Goal: Task Accomplishment & Management: Manage account settings

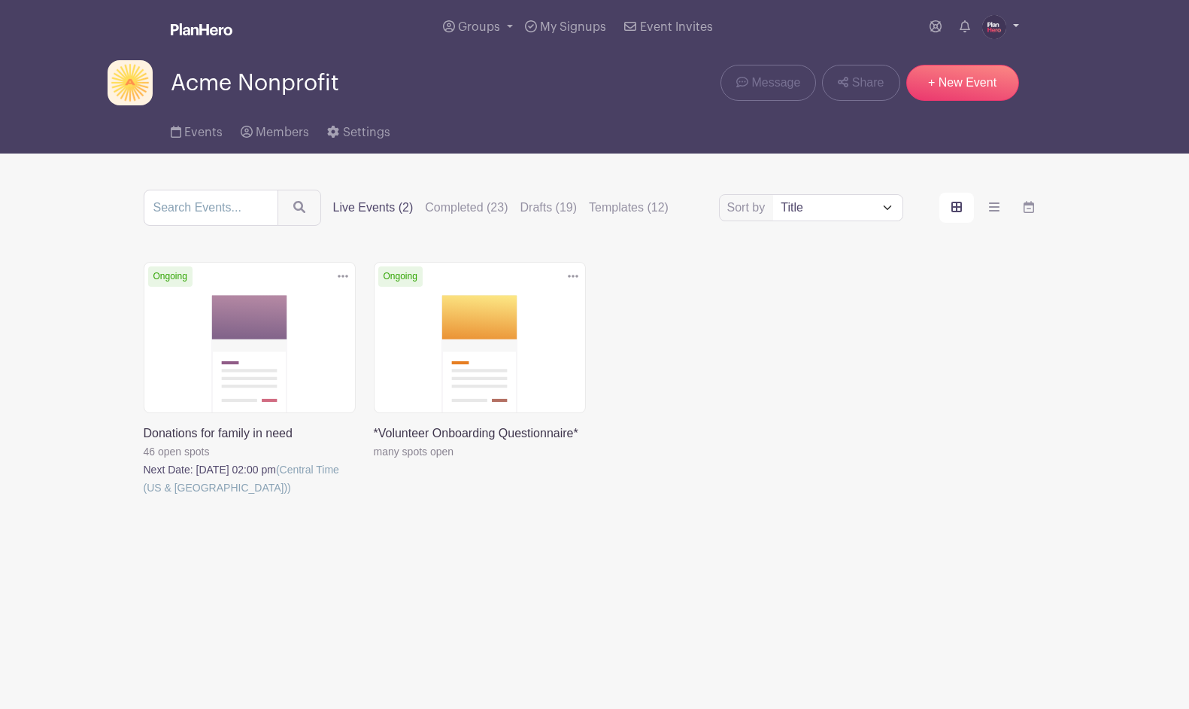
click at [989, 20] on img at bounding box center [994, 27] width 24 height 24
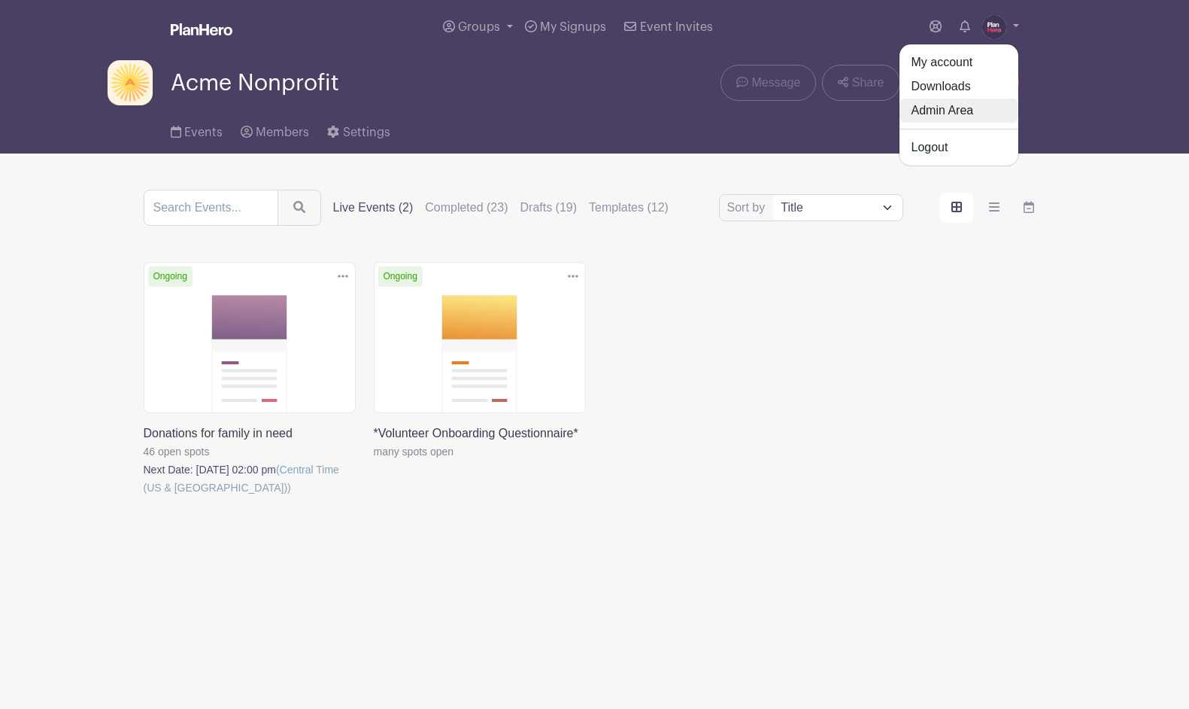
click at [973, 113] on link "Admin Area" at bounding box center [959, 111] width 119 height 24
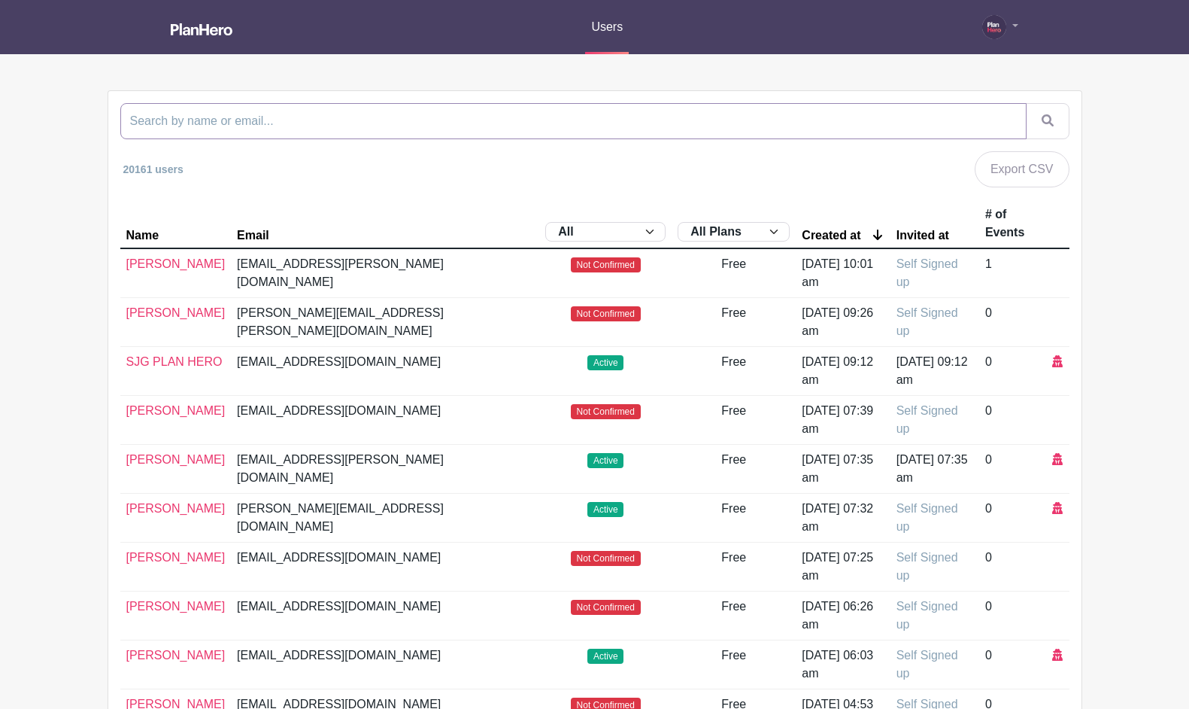
click at [314, 122] on input "search" at bounding box center [573, 121] width 906 height 36
type input "[PERSON_NAME]"
click at [1026, 103] on button "submit" at bounding box center [1048, 121] width 44 height 36
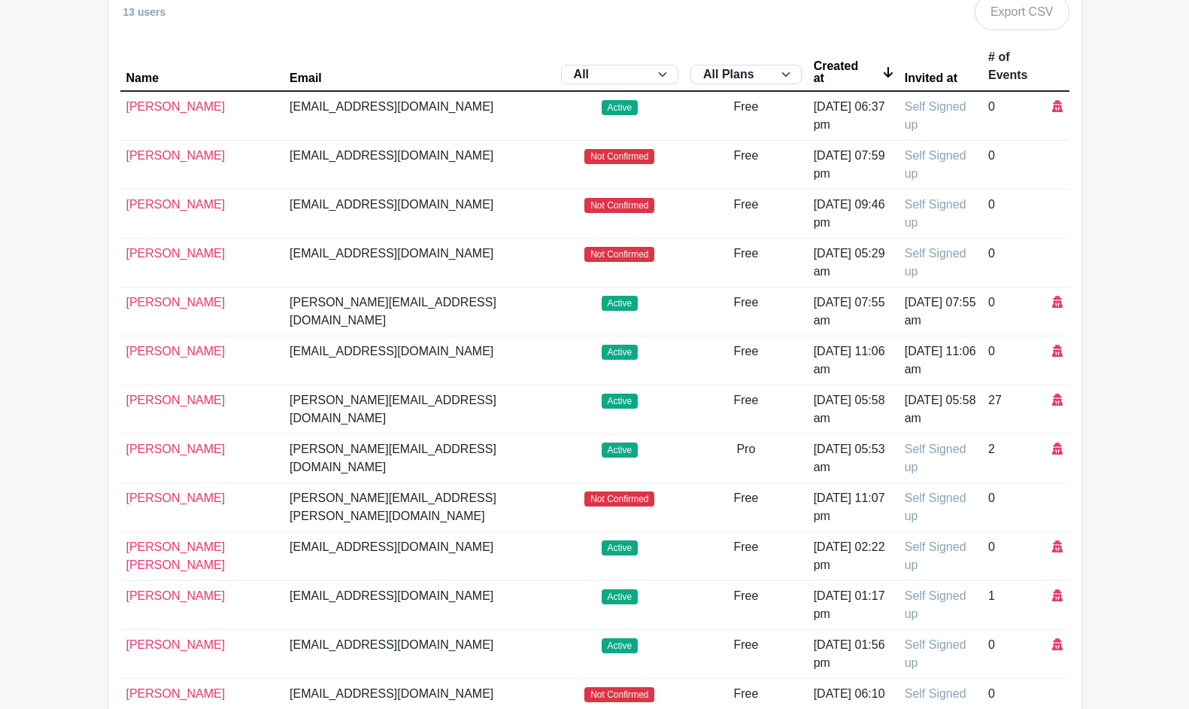
scroll to position [167, 0]
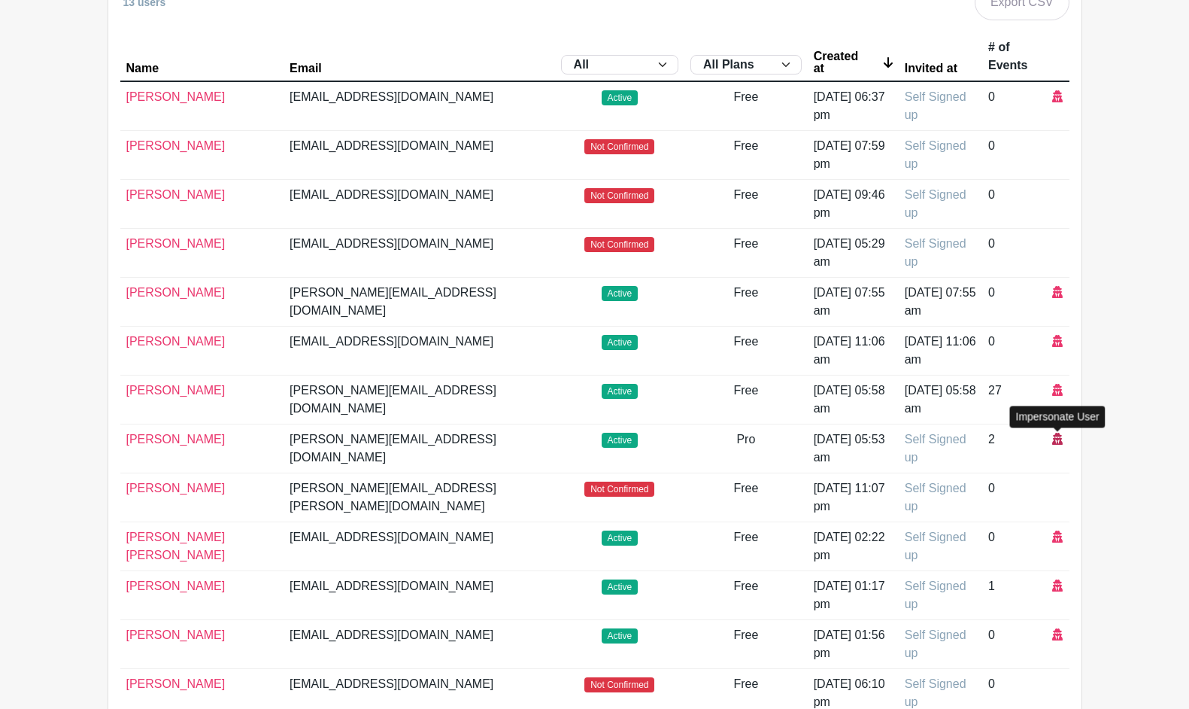
click at [1060, 441] on icon at bounding box center [1057, 439] width 11 height 12
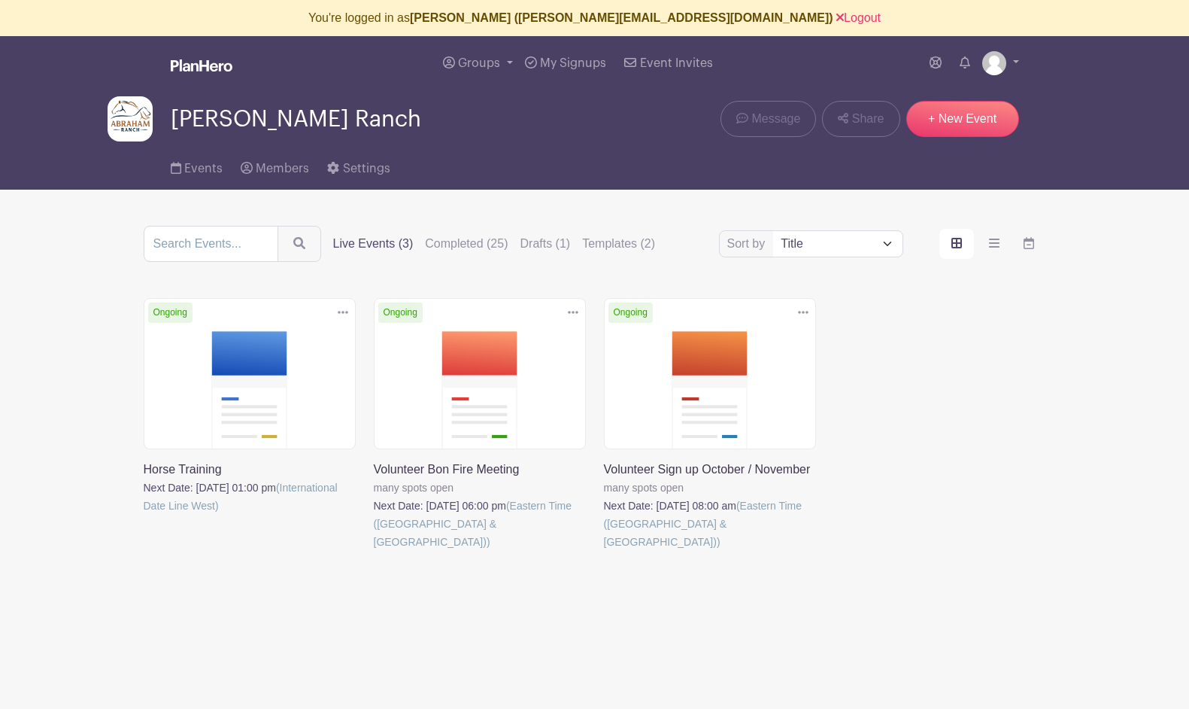
click at [144, 515] on link at bounding box center [144, 515] width 0 height 0
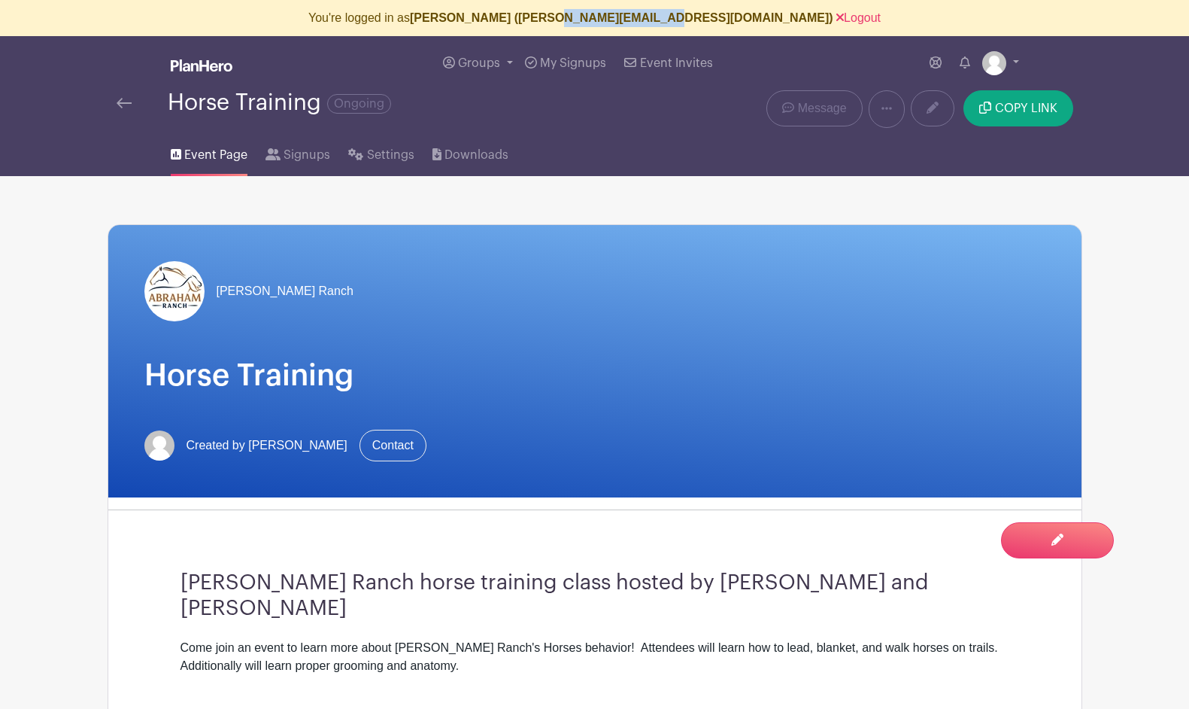
drag, startPoint x: 629, startPoint y: 17, endPoint x: 739, endPoint y: 12, distance: 109.9
click at [739, 12] on b "[PERSON_NAME] ([PERSON_NAME][EMAIL_ADDRESS][DOMAIN_NAME])" at bounding box center [622, 17] width 424 height 13
copy b "[DOMAIN_NAME]"
click at [837, 19] on link "Logout" at bounding box center [859, 17] width 44 height 13
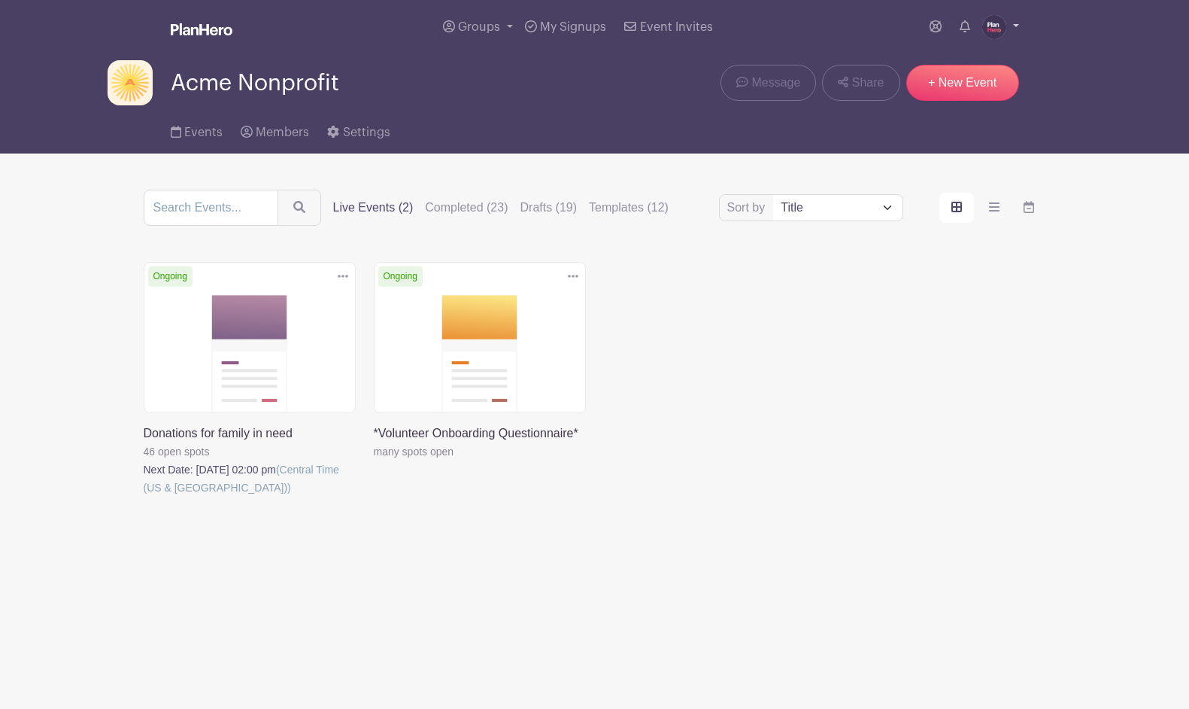
click at [998, 33] on img at bounding box center [994, 27] width 24 height 24
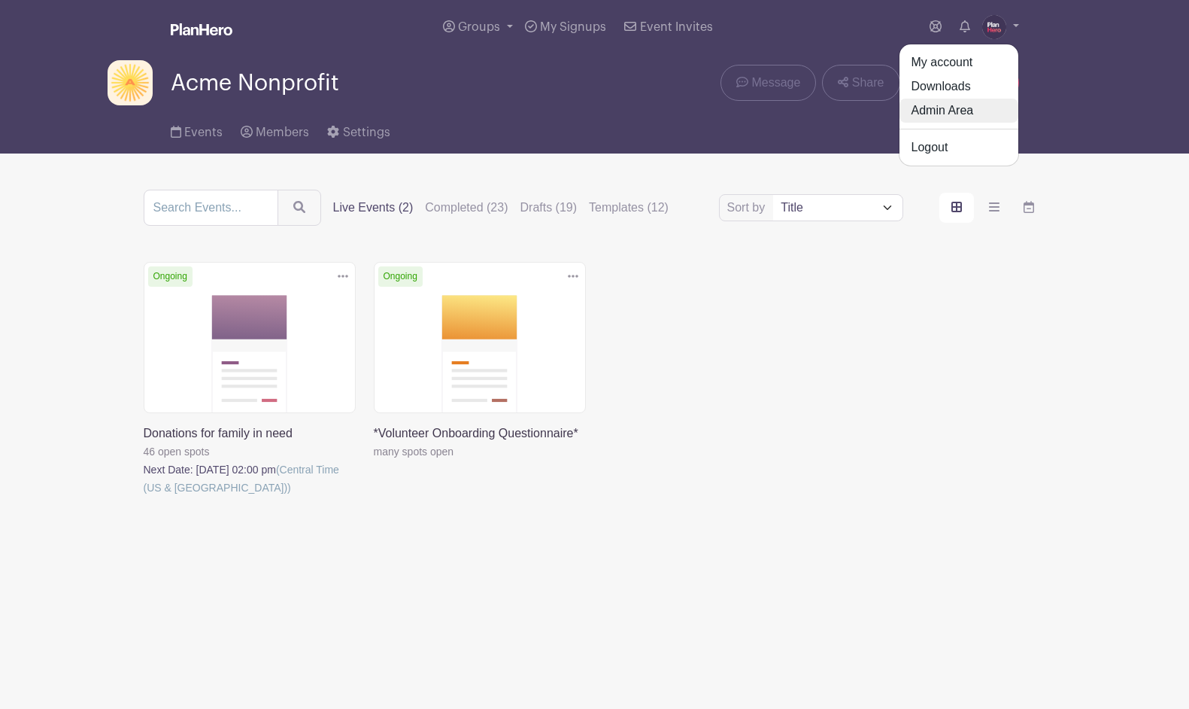
click at [959, 107] on link "Admin Area" at bounding box center [959, 111] width 119 height 24
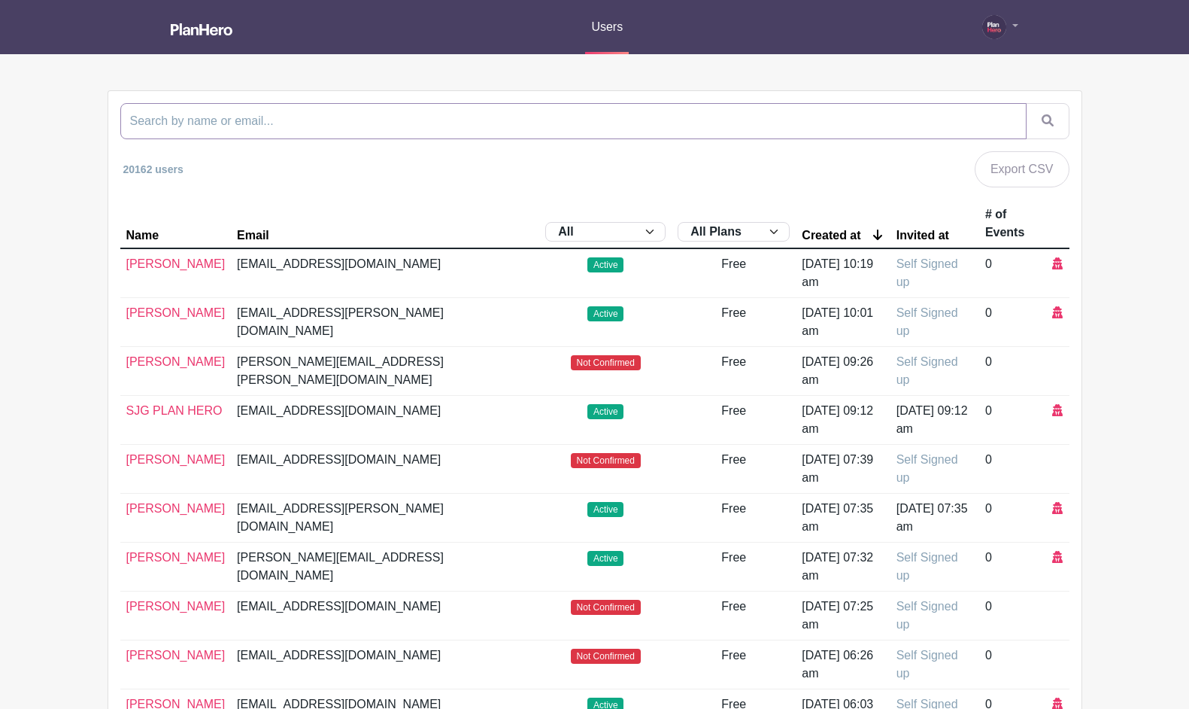
click at [900, 138] on input "search" at bounding box center [573, 121] width 906 height 36
type input "kitchenon"
click at [1026, 103] on button "submit" at bounding box center [1048, 121] width 44 height 36
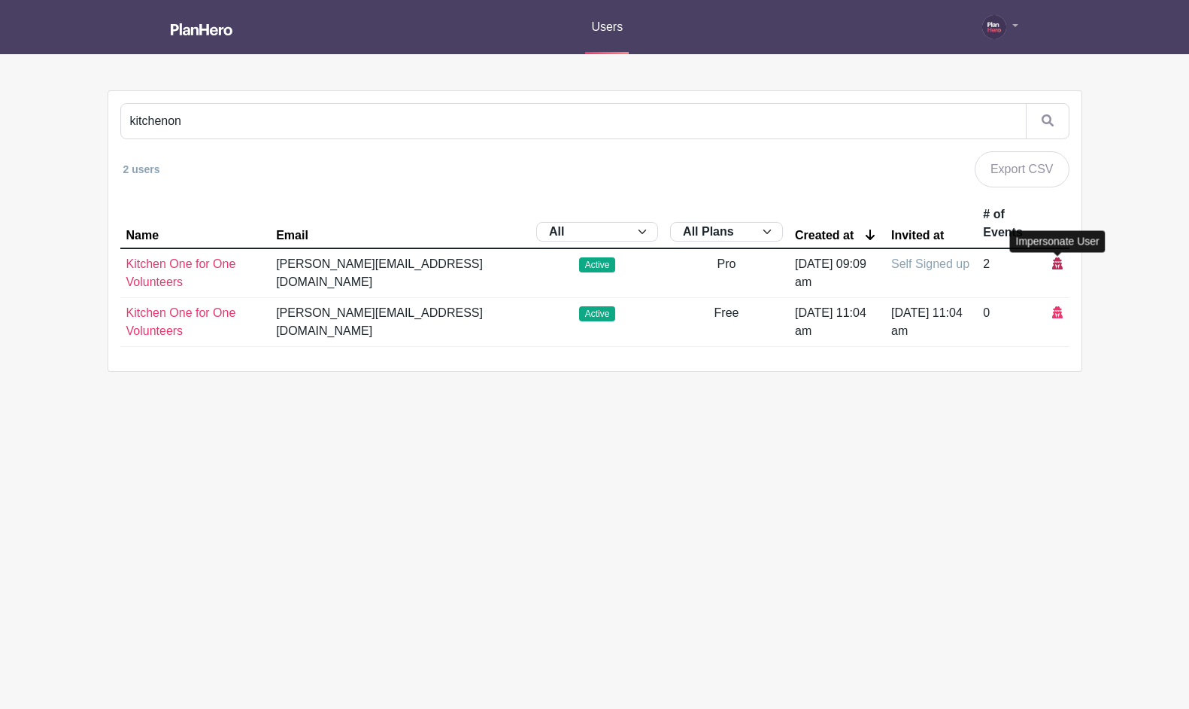
click at [1057, 264] on icon at bounding box center [1057, 263] width 11 height 12
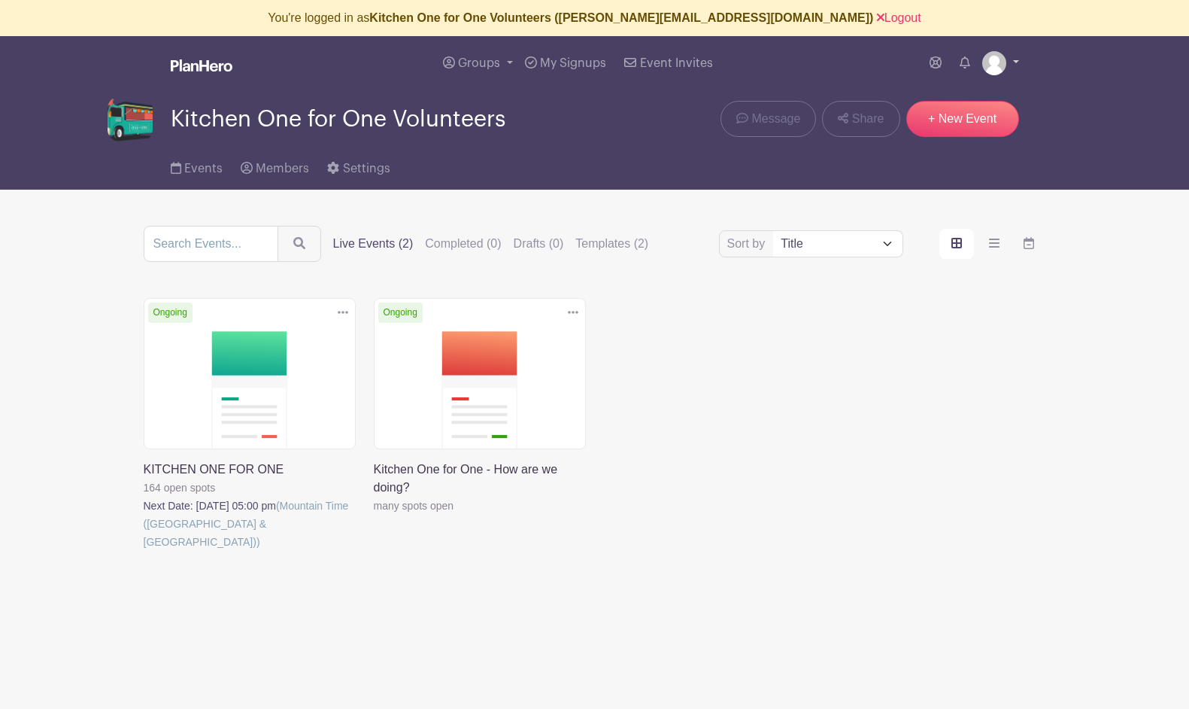
click at [989, 66] on img at bounding box center [994, 63] width 24 height 24
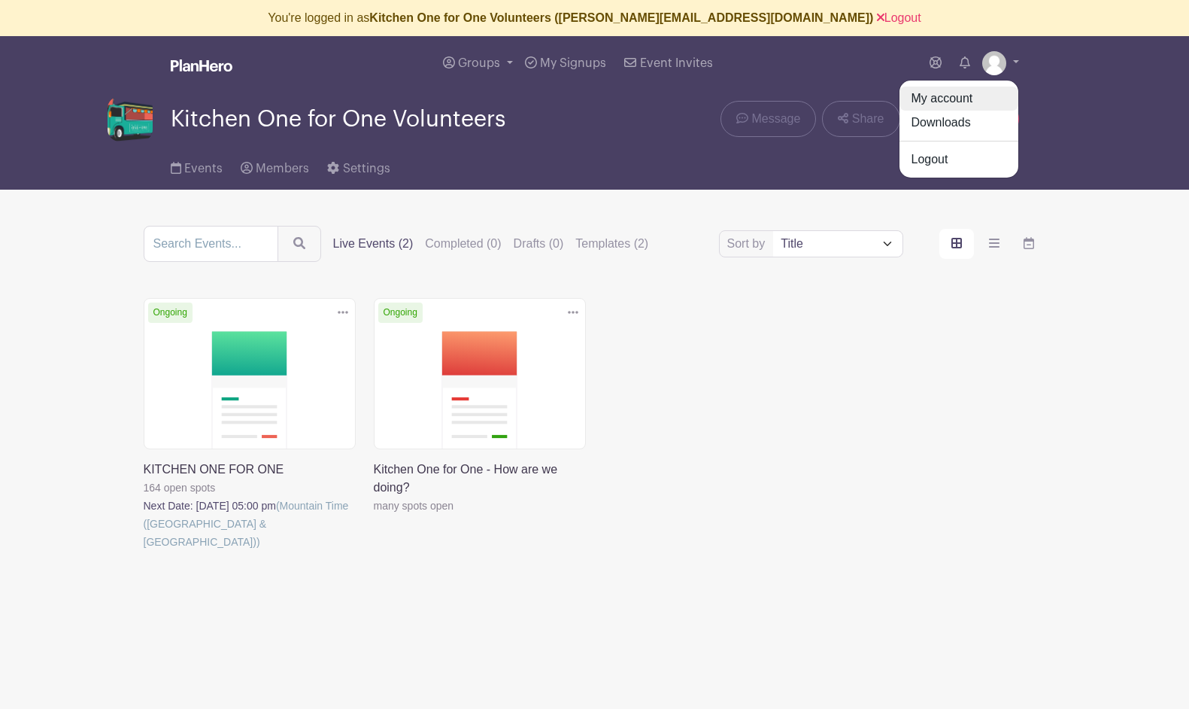
click at [927, 102] on link "My account" at bounding box center [959, 99] width 119 height 24
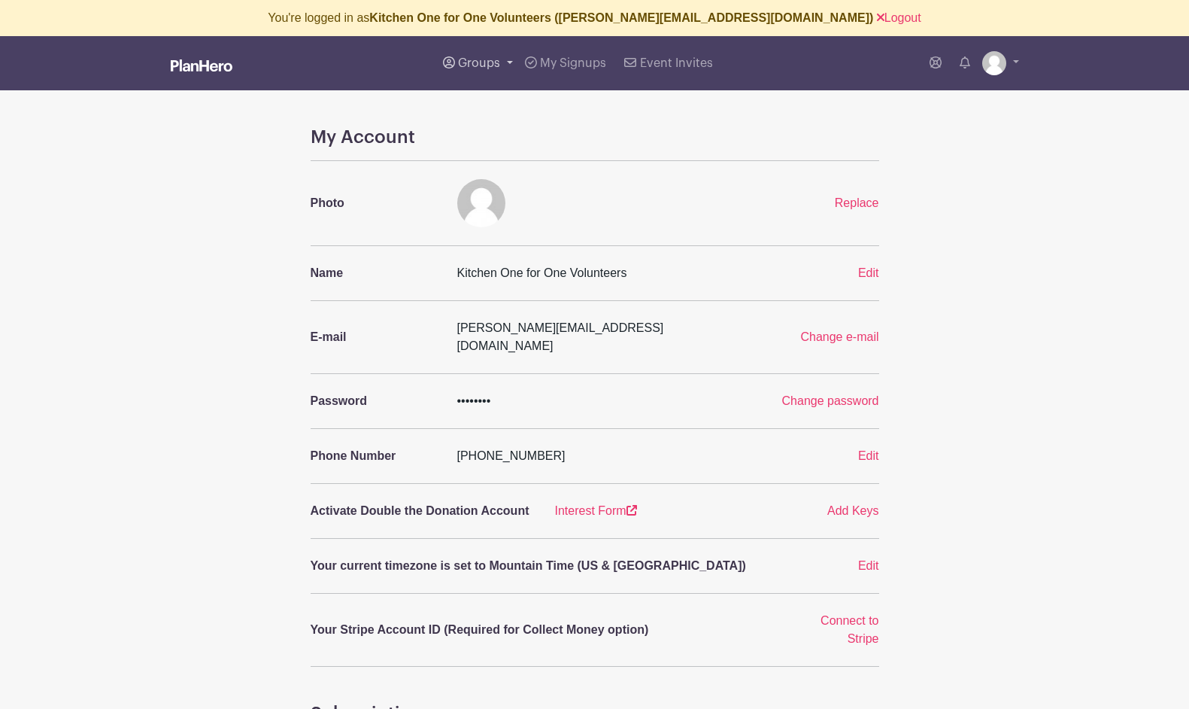
click at [462, 69] on span "Groups" at bounding box center [479, 63] width 42 height 12
click at [488, 144] on span "Kitchen One for One Volunteers" at bounding box center [556, 146] width 165 height 17
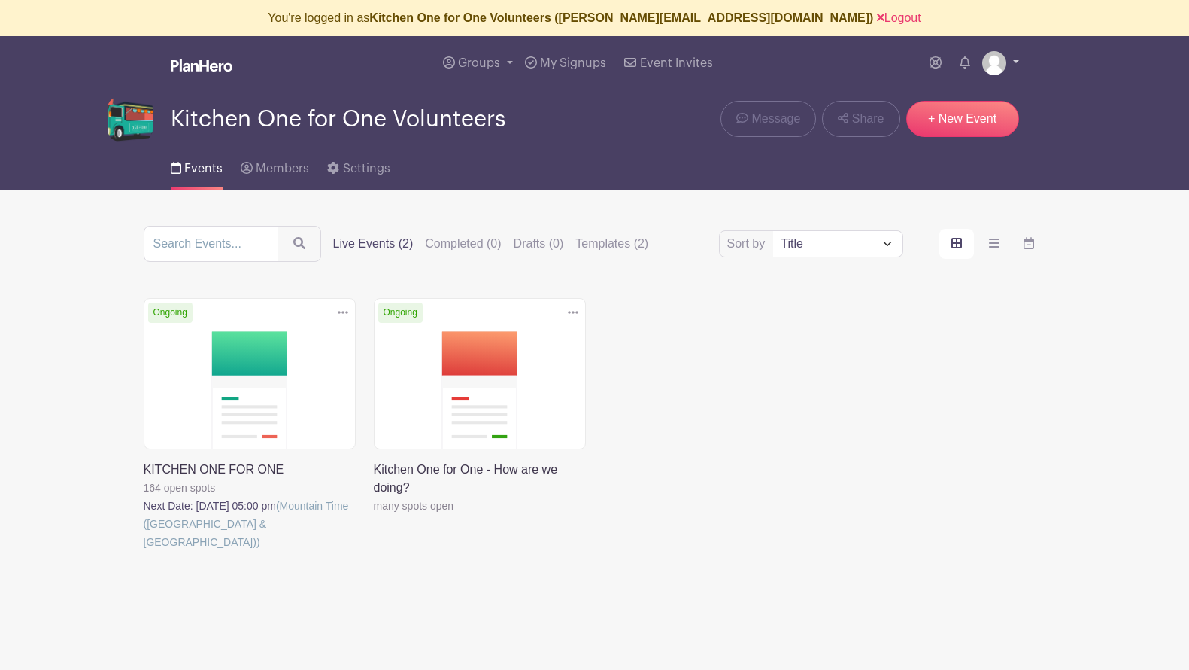
click at [987, 64] on img at bounding box center [994, 63] width 24 height 24
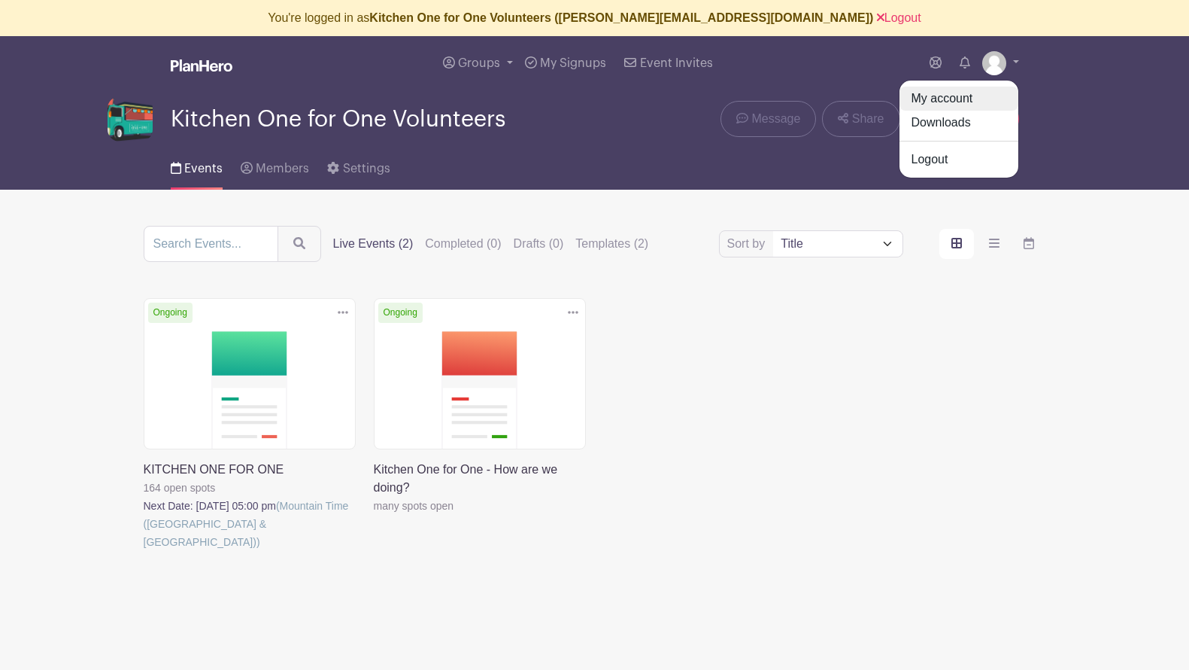
click at [937, 102] on link "My account" at bounding box center [959, 99] width 119 height 24
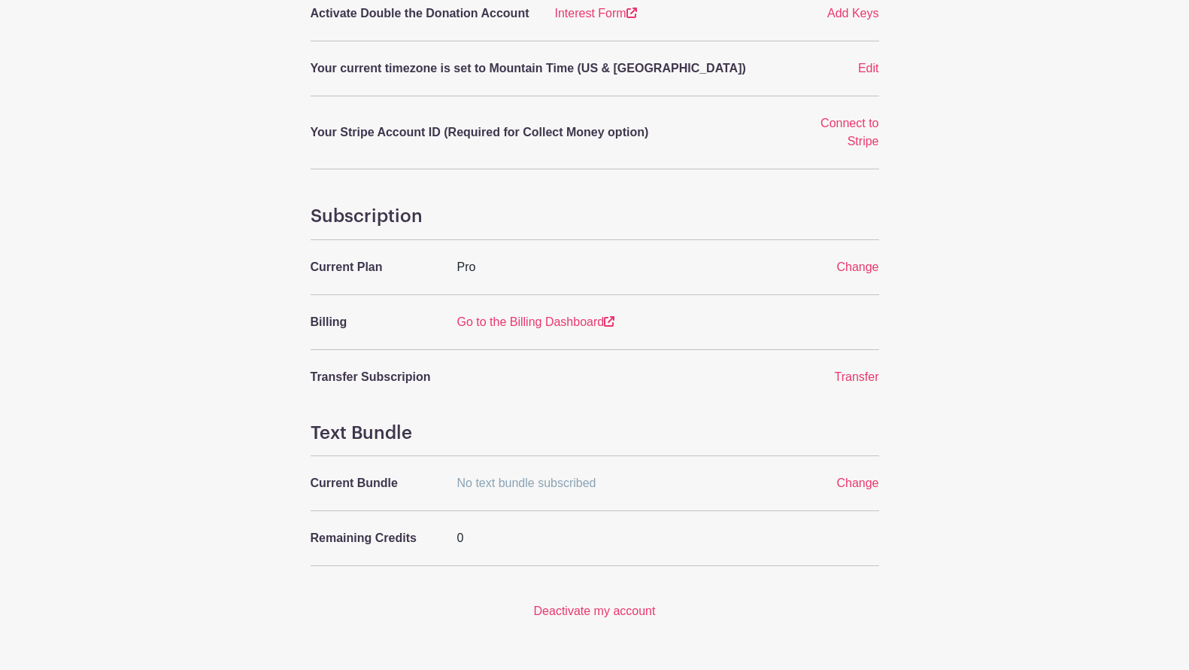
scroll to position [524, 0]
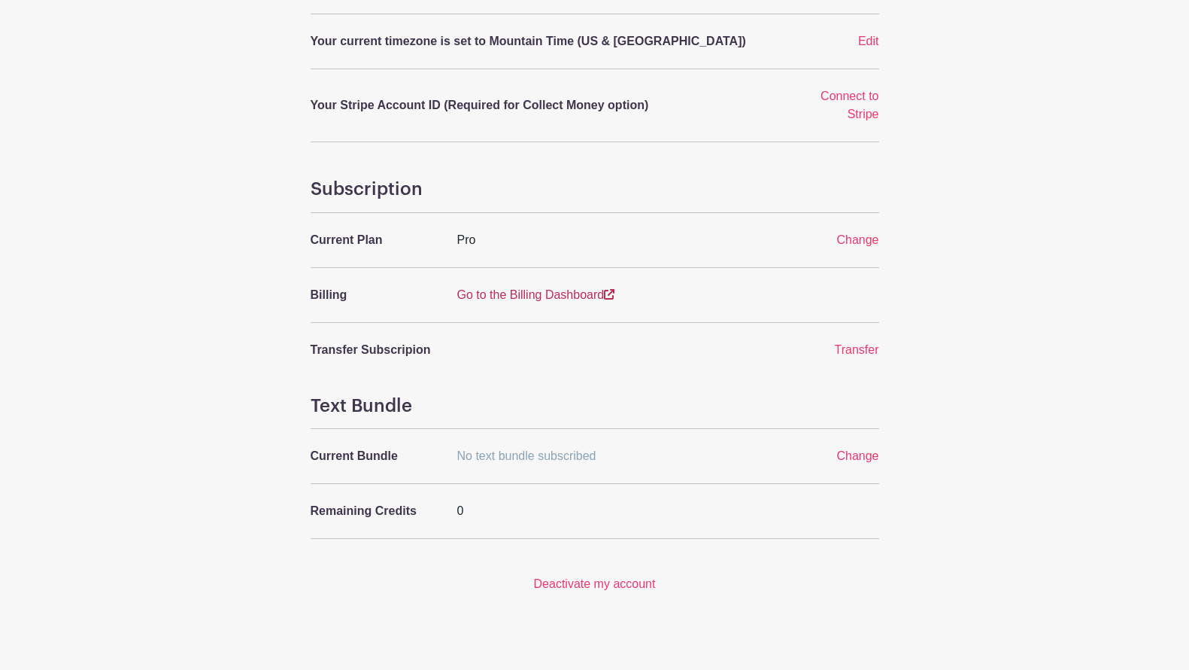
click at [494, 288] on link "Go to the Billing Dashboard" at bounding box center [536, 294] width 158 height 13
